Goal: Task Accomplishment & Management: Use online tool/utility

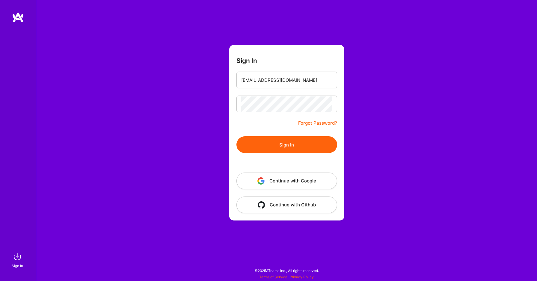
click at [267, 143] on button "Sign In" at bounding box center [287, 144] width 101 height 17
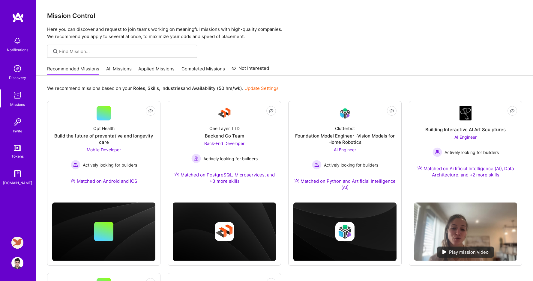
click at [14, 242] on img at bounding box center [17, 243] width 12 height 12
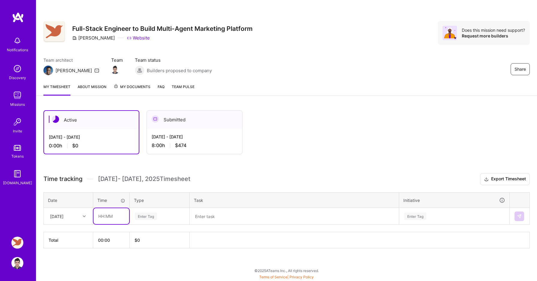
click at [109, 215] on input "text" at bounding box center [112, 216] width 36 height 16
type input "06:30"
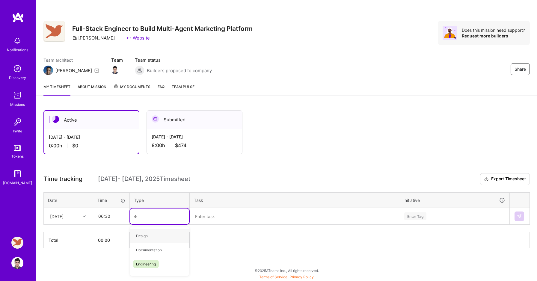
type input "eng"
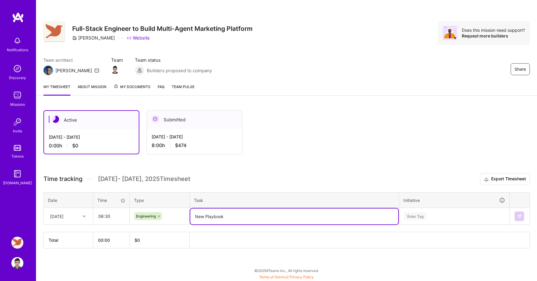
type textarea "New Playbook"
click at [469, 215] on div "Enter Tag" at bounding box center [454, 216] width 101 height 7
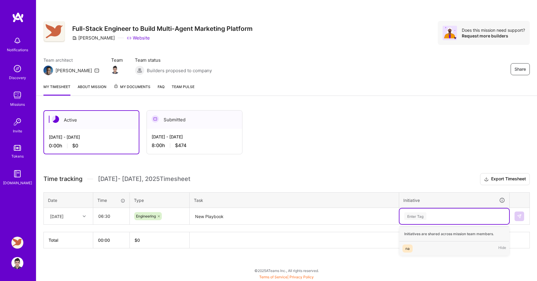
click at [419, 251] on div "na Hide" at bounding box center [455, 249] width 110 height 14
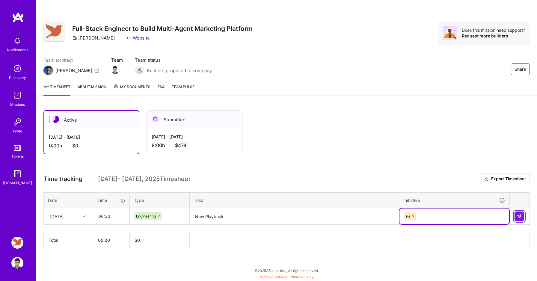
click at [522, 214] on button at bounding box center [520, 217] width 10 height 10
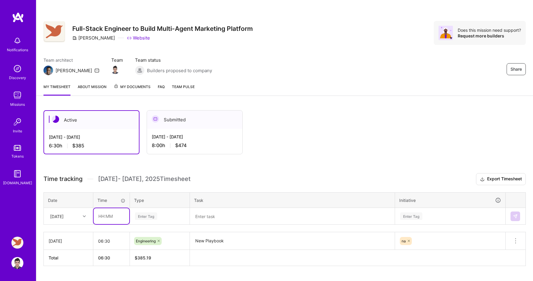
click at [112, 214] on input "text" at bounding box center [112, 216] width 36 height 16
type input "06:30"
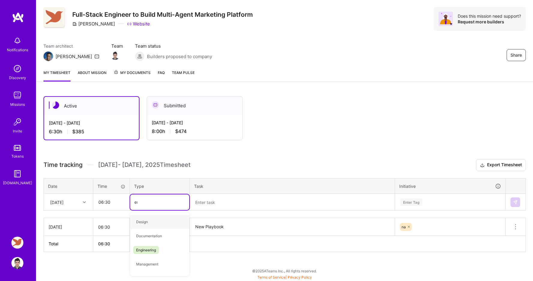
type input "eng"
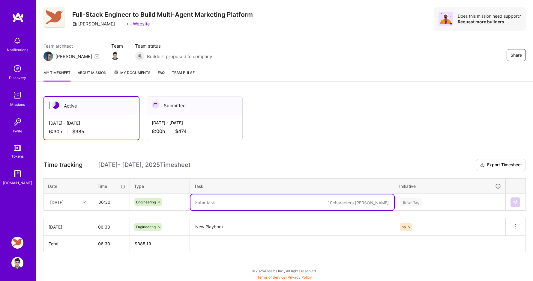
paste textarea "New Playbook"
type textarea "New Playbook"
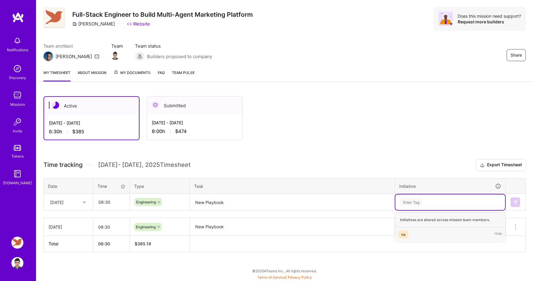
click at [407, 233] on span "na" at bounding box center [403, 235] width 10 height 8
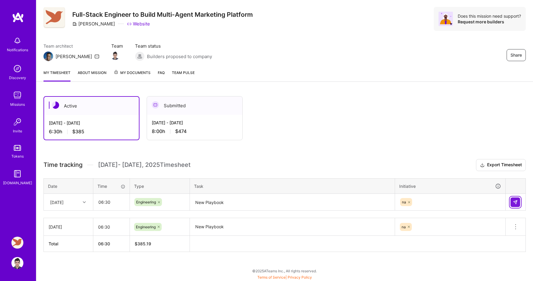
click at [517, 200] on img at bounding box center [515, 202] width 5 height 5
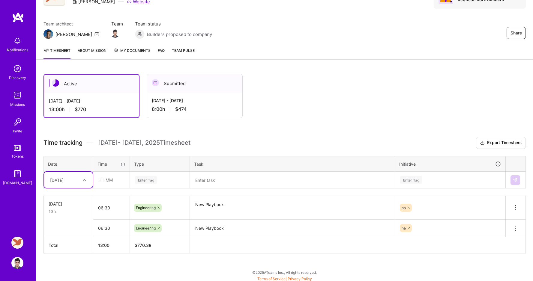
scroll to position [38, 0]
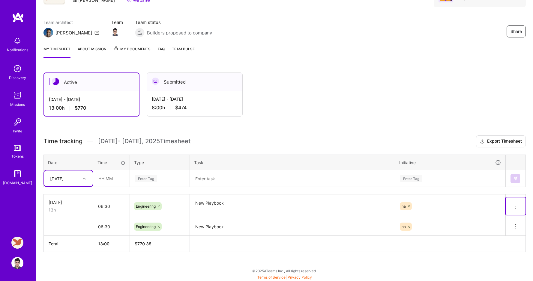
click at [519, 205] on button at bounding box center [516, 206] width 20 height 17
click at [507, 215] on button "Delete row" at bounding box center [500, 216] width 31 height 15
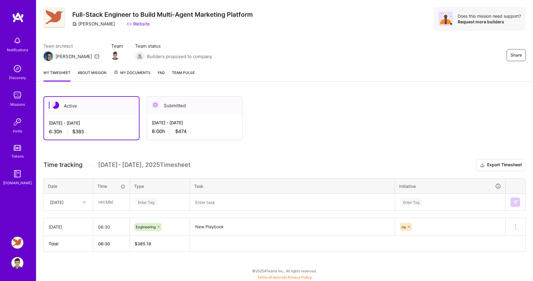
click at [79, 200] on div "[DATE]" at bounding box center [63, 202] width 33 height 10
click at [71, 216] on div "[DATE]" at bounding box center [68, 219] width 49 height 11
click at [115, 199] on input "text" at bounding box center [112, 202] width 36 height 16
click at [109, 204] on input "text" at bounding box center [112, 202] width 36 height 16
type input "06:30"
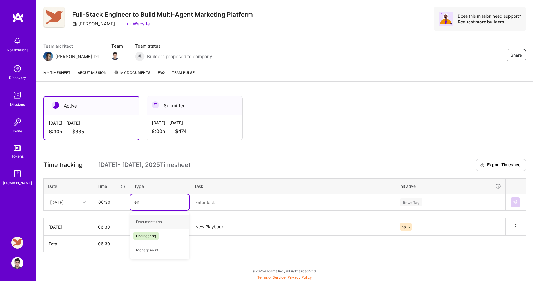
type input "eng"
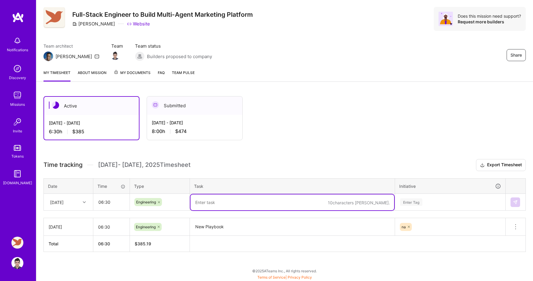
paste textarea "New Playbook"
type textarea "New Playbook"
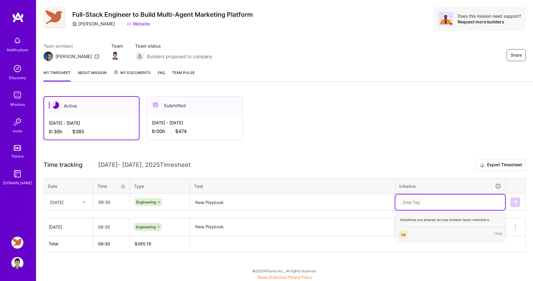
click at [405, 235] on div "na" at bounding box center [403, 235] width 4 height 6
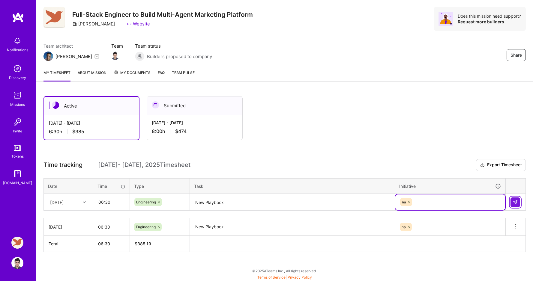
click at [515, 199] on button at bounding box center [515, 203] width 10 height 10
